Goal: Task Accomplishment & Management: Use online tool/utility

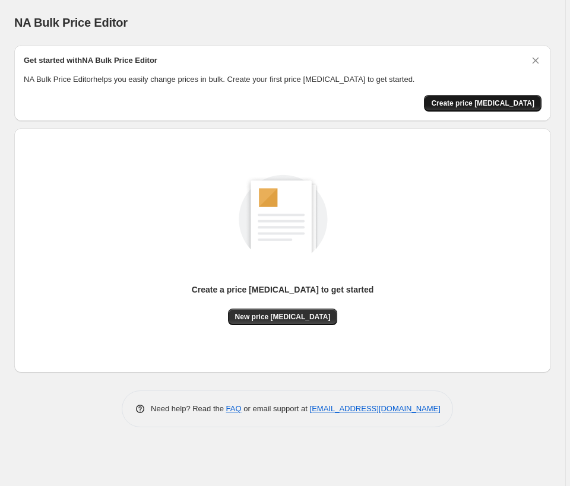
click at [505, 100] on span "Create price [MEDICAL_DATA]" at bounding box center [482, 104] width 103 height 10
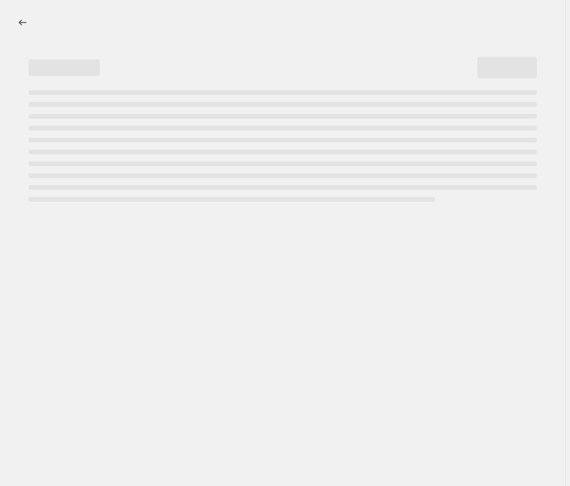
select select "percentage"
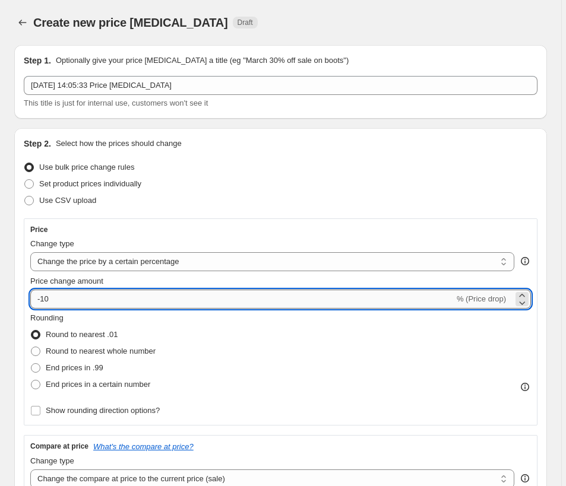
click at [173, 303] on input "-10" at bounding box center [242, 299] width 424 height 19
type input "-1"
type input "-25"
click at [36, 351] on span at bounding box center [36, 352] width 10 height 10
click at [31, 347] on input "Round to nearest whole number" at bounding box center [31, 347] width 1 height 1
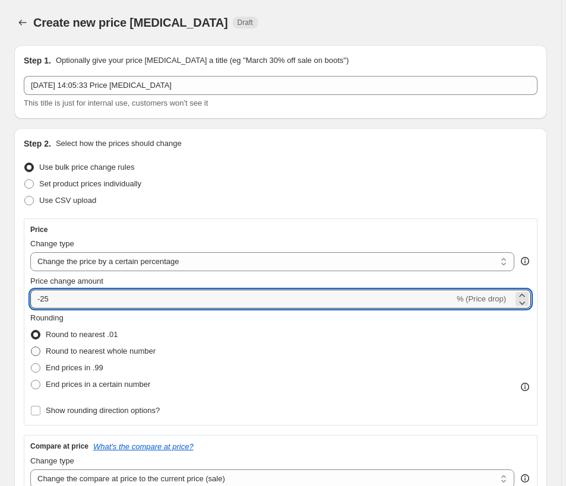
radio input "true"
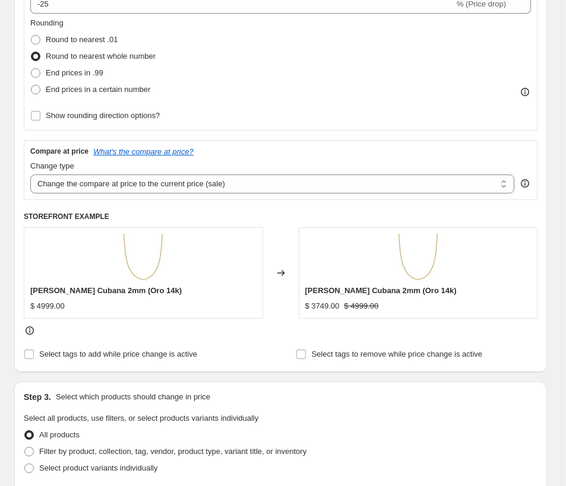
scroll to position [306, 0]
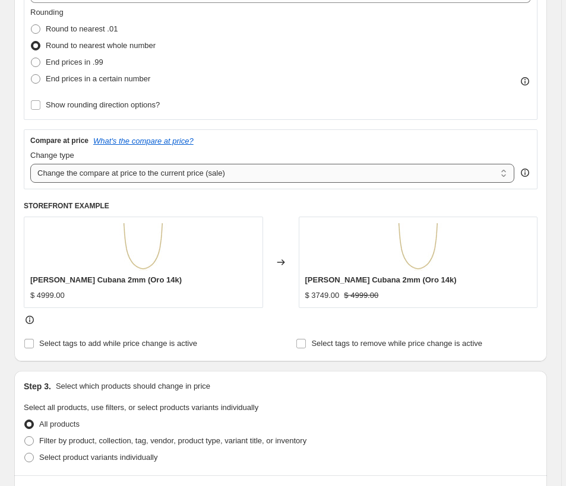
click at [374, 177] on select "Change the compare at price to the current price (sale) Change the compare at p…" at bounding box center [272, 173] width 484 height 19
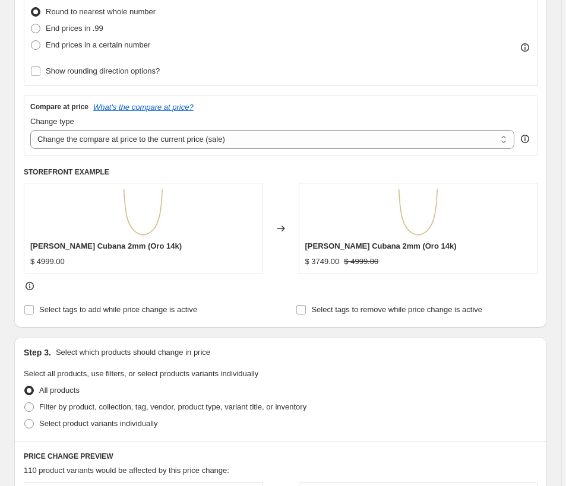
scroll to position [335, 0]
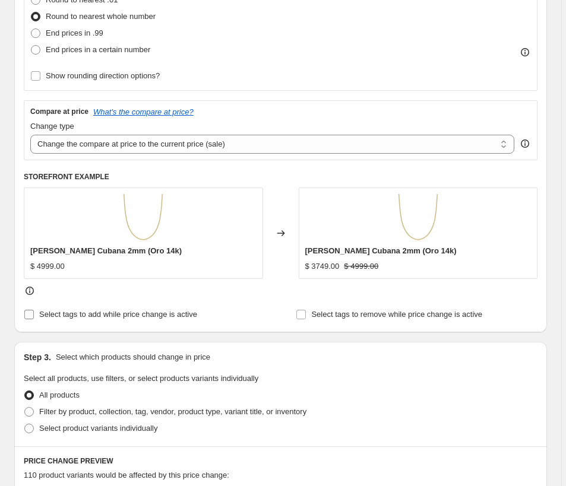
click at [29, 309] on span at bounding box center [29, 314] width 11 height 11
click at [29, 310] on input "Select tags to add while price change is active" at bounding box center [29, 315] width 10 height 10
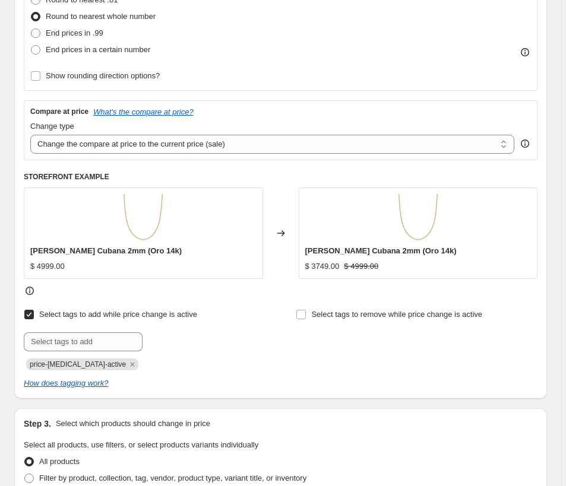
click at [30, 312] on input "Select tags to add while price change is active" at bounding box center [29, 315] width 10 height 10
checkbox input "false"
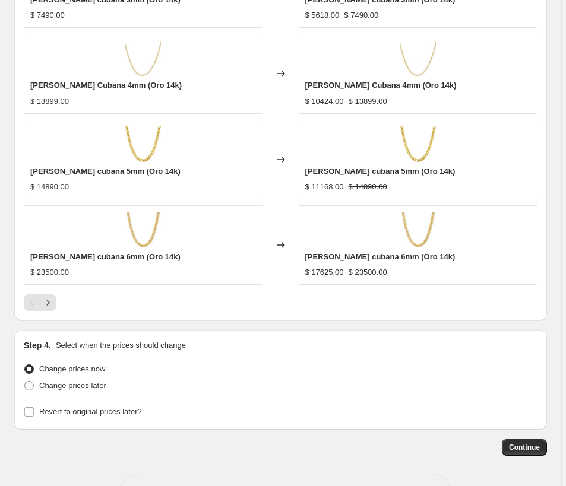
scroll to position [1003, 0]
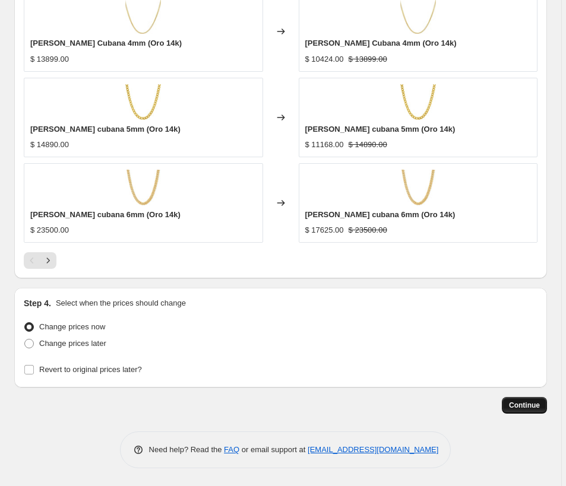
click at [529, 405] on span "Continue" at bounding box center [524, 406] width 31 height 10
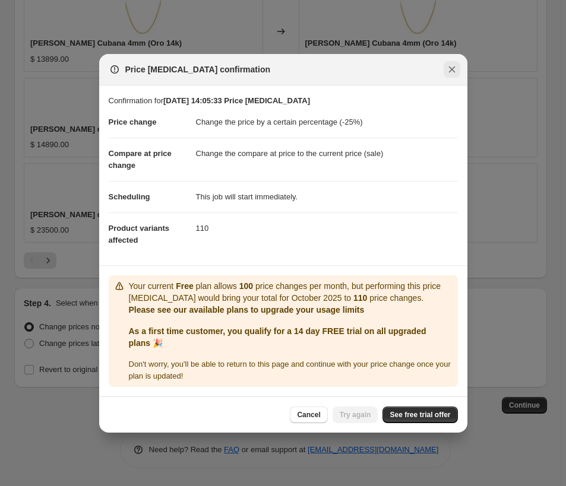
click at [448, 68] on icon "Close" at bounding box center [452, 70] width 12 height 12
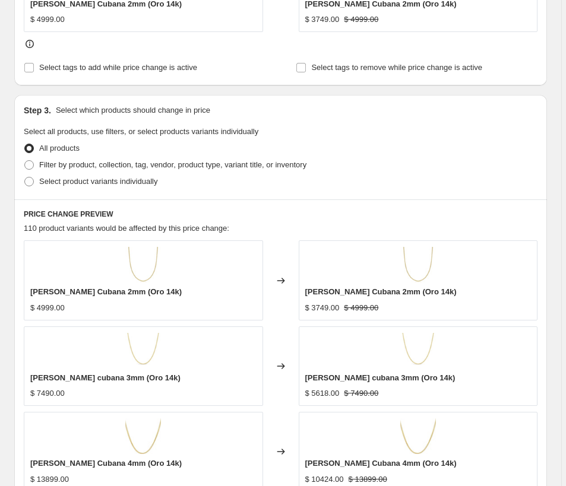
scroll to position [615, 0]
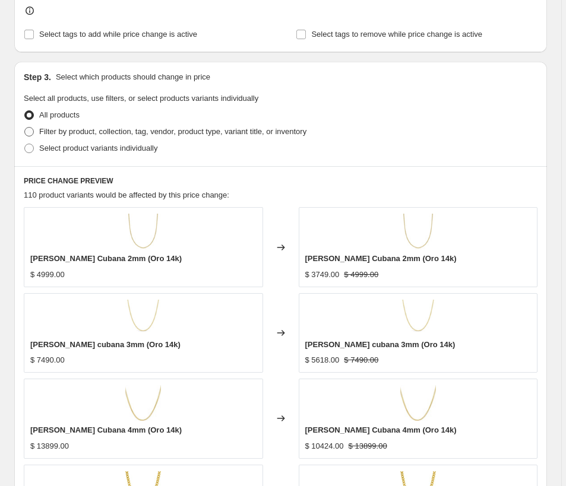
click at [30, 132] on span at bounding box center [29, 132] width 10 height 10
click at [25, 128] on input "Filter by product, collection, tag, vendor, product type, variant title, or inv…" at bounding box center [24, 127] width 1 height 1
radio input "true"
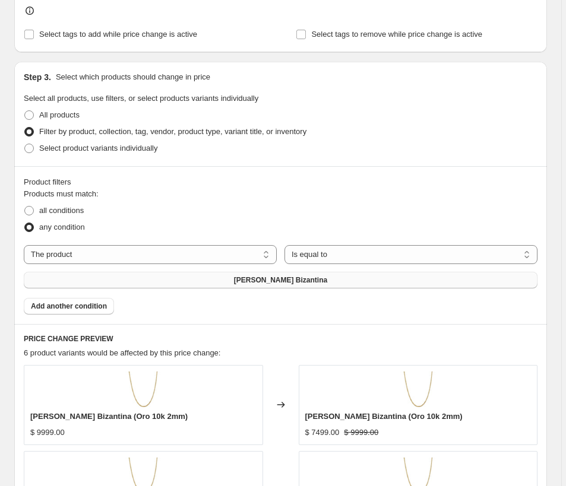
click at [285, 274] on button "Cadena Bizantina" at bounding box center [281, 280] width 514 height 17
click at [29, 211] on span at bounding box center [29, 211] width 10 height 10
click at [25, 207] on input "all conditions" at bounding box center [24, 206] width 1 height 1
radio input "true"
click at [31, 150] on span at bounding box center [29, 149] width 10 height 10
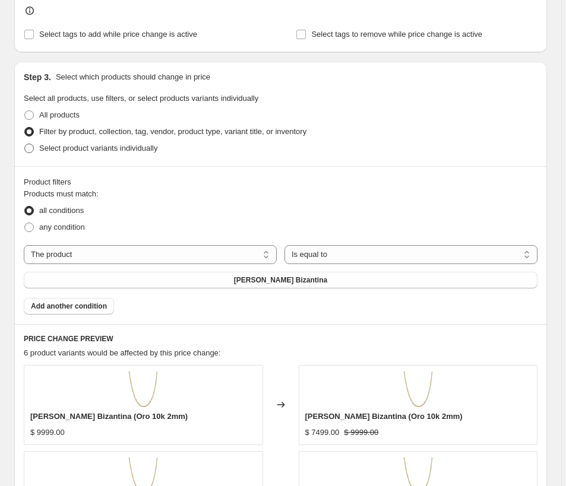
click at [25, 144] on input "Select product variants individually" at bounding box center [24, 144] width 1 height 1
radio input "true"
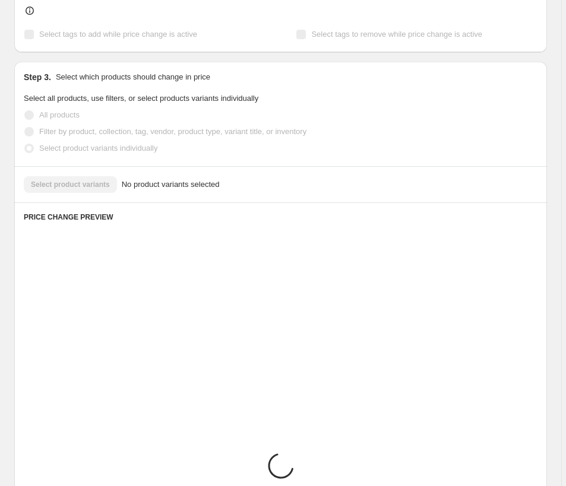
scroll to position [584, 0]
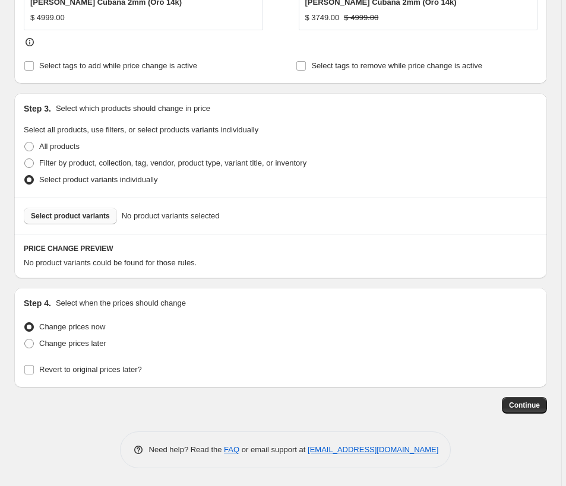
click at [82, 215] on span "Select product variants" at bounding box center [70, 216] width 79 height 10
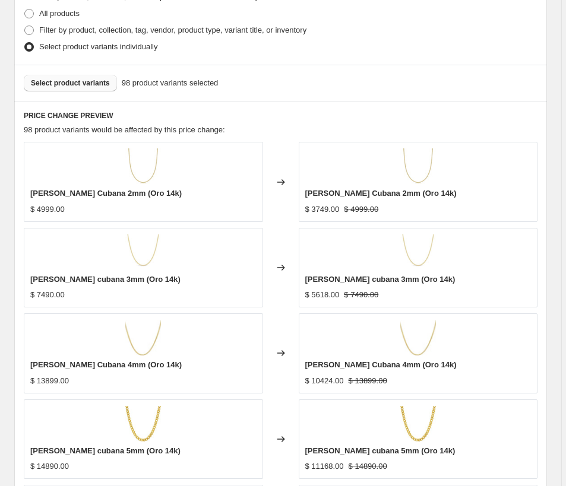
scroll to position [1039, 0]
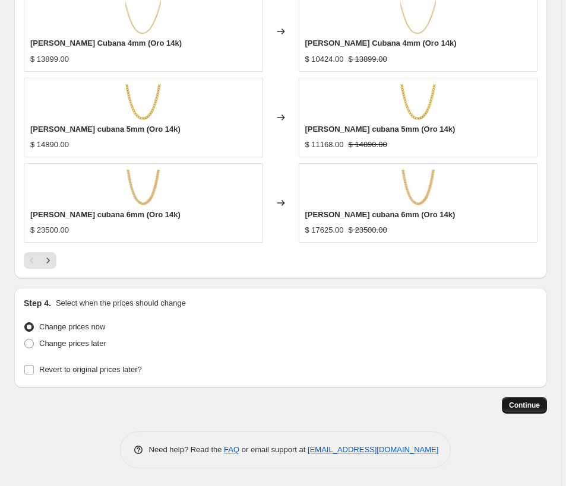
click at [519, 401] on span "Continue" at bounding box center [524, 406] width 31 height 10
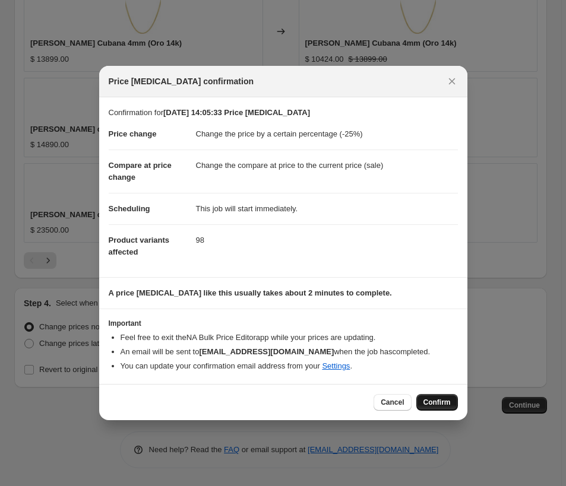
click at [432, 402] on span "Confirm" at bounding box center [437, 403] width 27 height 10
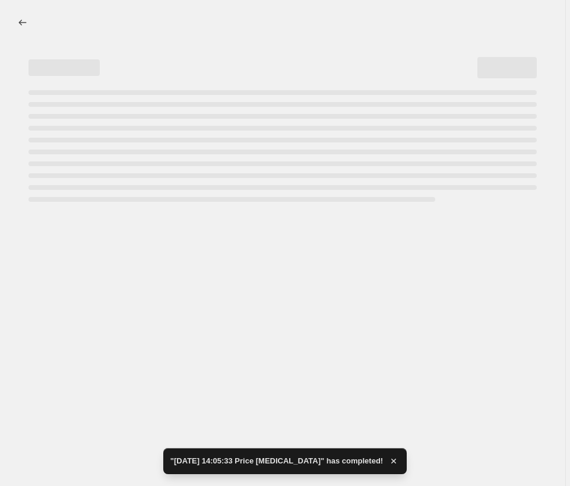
select select "percentage"
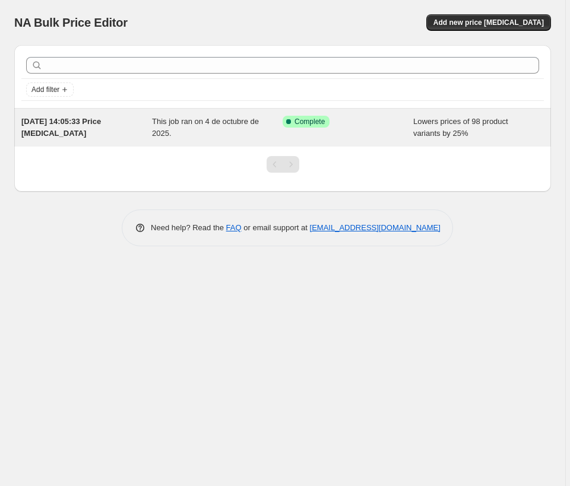
click at [101, 124] on span "[DATE] 14:05:33 Price [MEDICAL_DATA]" at bounding box center [61, 127] width 80 height 21
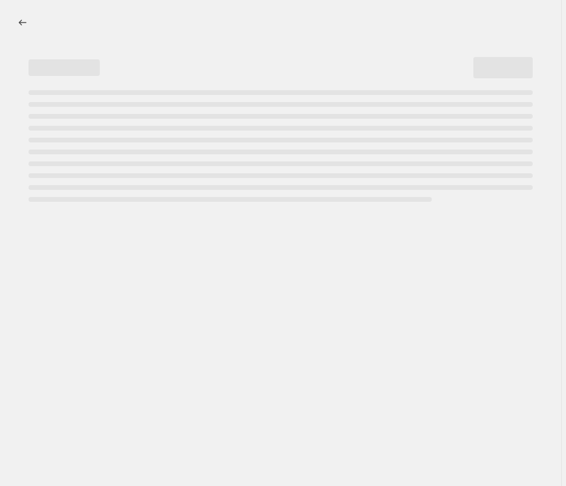
select select "percentage"
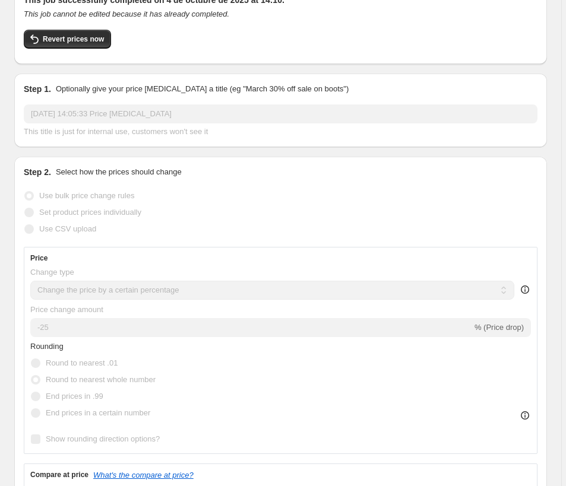
scroll to position [137, 0]
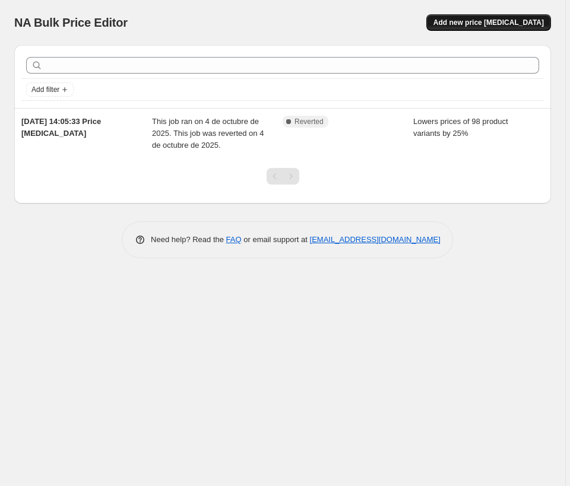
click at [476, 22] on span "Add new price [MEDICAL_DATA]" at bounding box center [489, 23] width 110 height 10
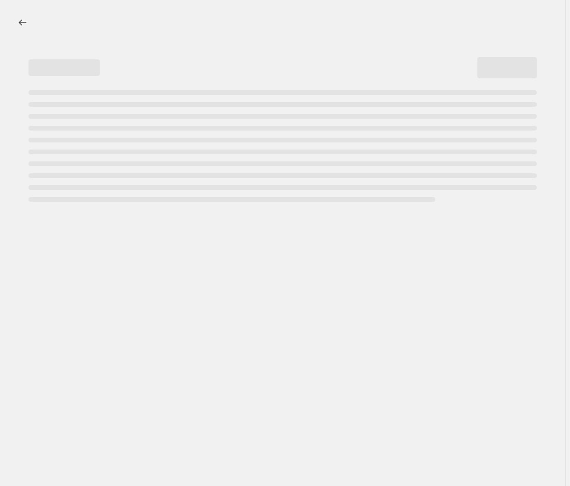
select select "percentage"
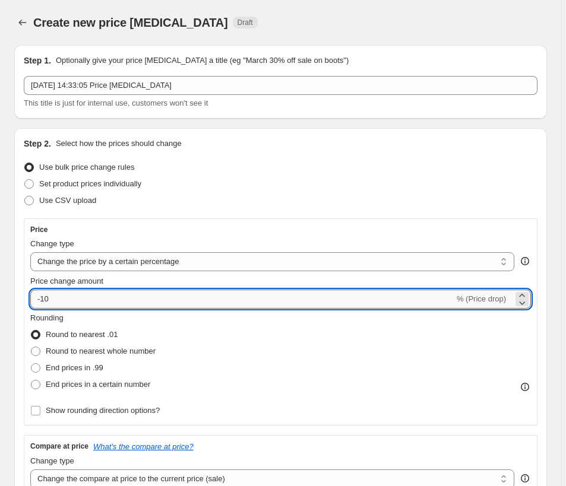
click at [301, 299] on input "-10" at bounding box center [242, 299] width 424 height 19
type input "-1"
type input "-25"
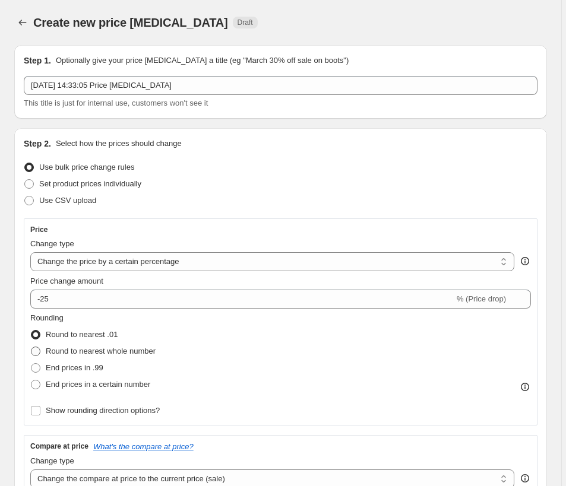
click at [35, 351] on span at bounding box center [36, 352] width 10 height 10
click at [31, 347] on input "Round to nearest whole number" at bounding box center [31, 347] width 1 height 1
radio input "true"
click at [531, 149] on div "Step 2. Select how the prices should change" at bounding box center [281, 144] width 514 height 12
drag, startPoint x: 565, startPoint y: 142, endPoint x: 559, endPoint y: 179, distance: 37.3
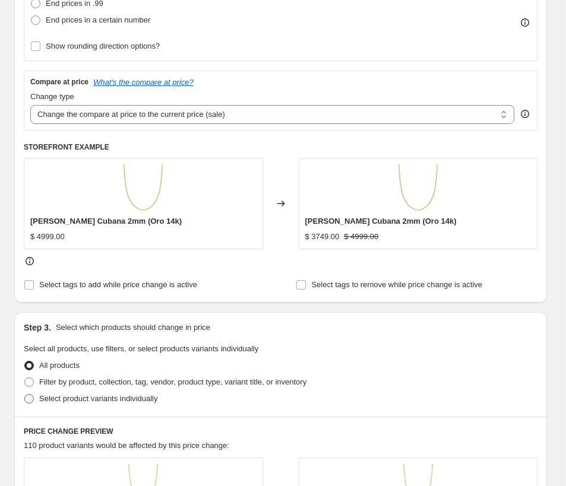
scroll to position [360, 0]
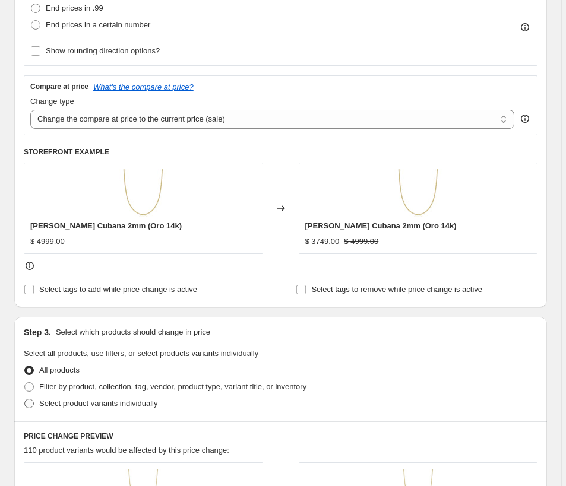
click at [29, 407] on span at bounding box center [29, 404] width 10 height 10
click at [25, 400] on input "Select product variants individually" at bounding box center [24, 399] width 1 height 1
radio input "true"
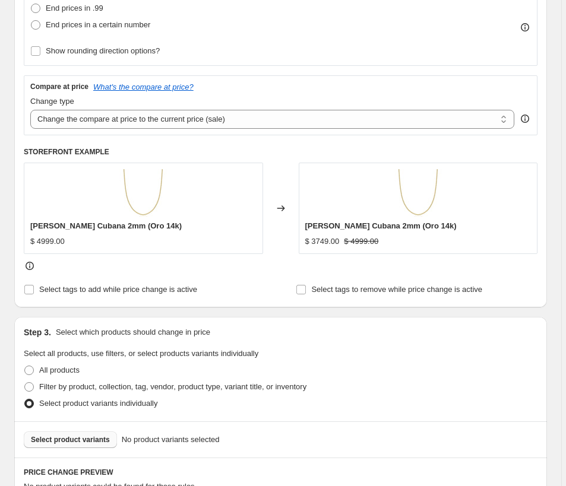
click at [86, 434] on button "Select product variants" at bounding box center [70, 440] width 93 height 17
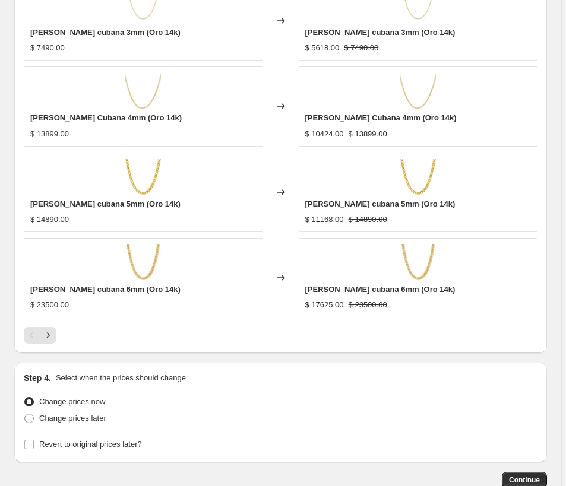
scroll to position [1039, 0]
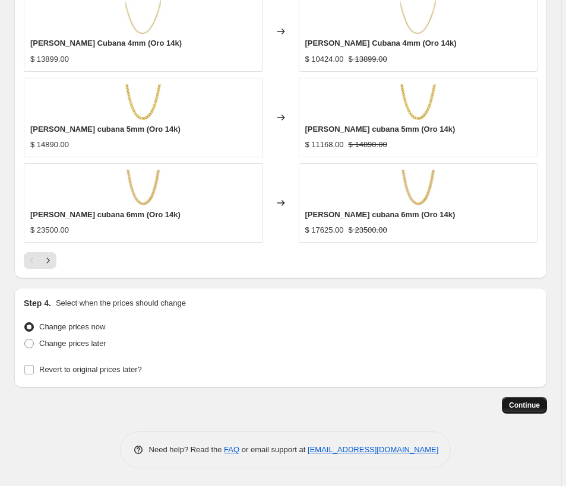
click at [533, 404] on span "Continue" at bounding box center [524, 406] width 31 height 10
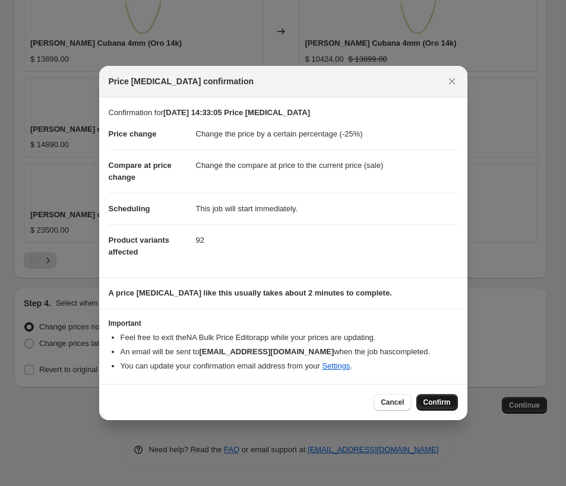
click at [435, 402] on span "Confirm" at bounding box center [437, 403] width 27 height 10
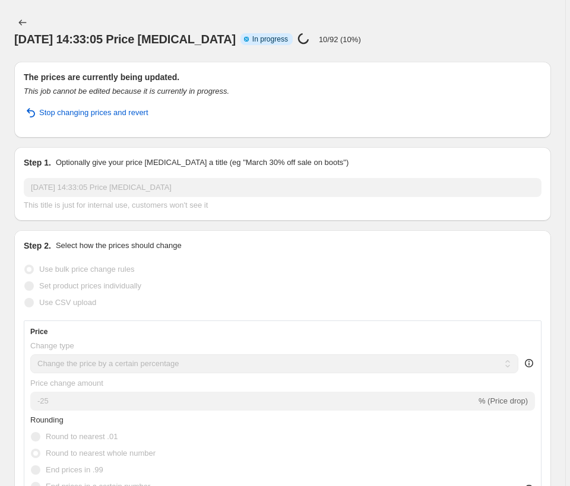
select select "percentage"
